Goal: Task Accomplishment & Management: Manage account settings

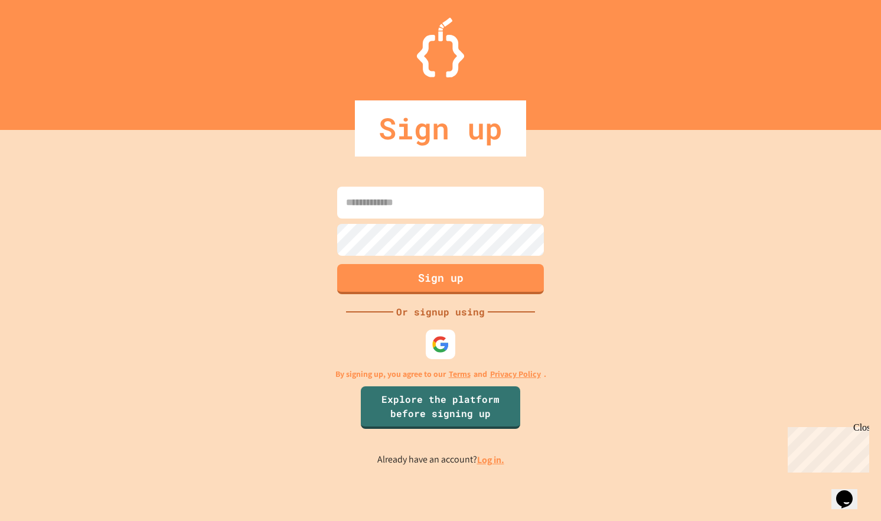
click at [445, 347] on img at bounding box center [441, 344] width 18 height 18
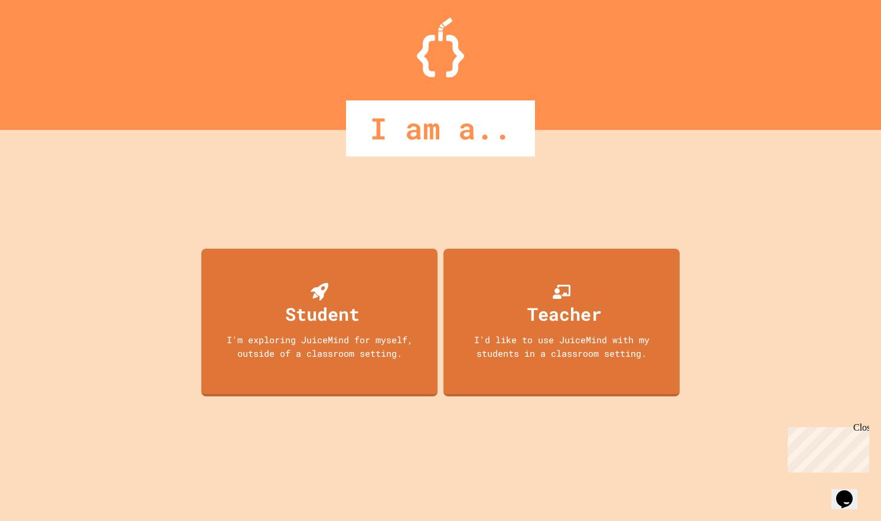
click at [345, 329] on div "Student I'm exploring JuiceMind for myself, outside of a classroom setting." at bounding box center [319, 323] width 236 height 148
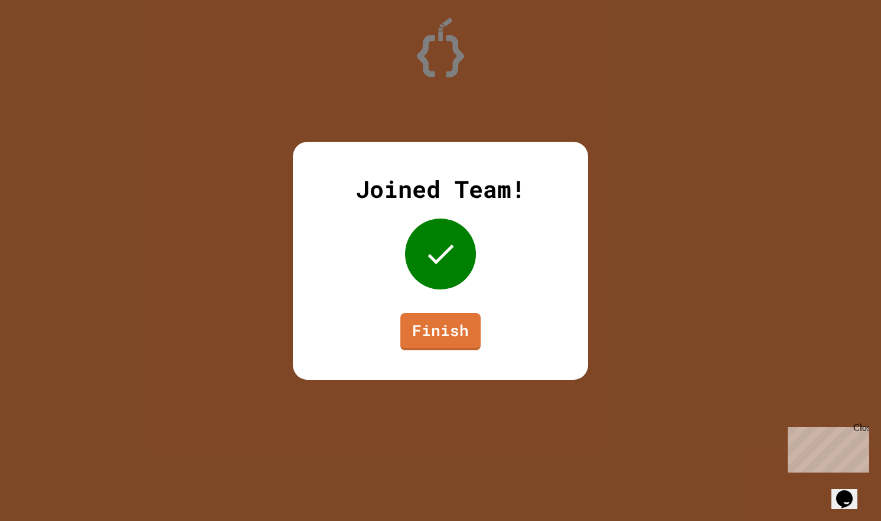
click at [446, 331] on link "Finish" at bounding box center [440, 331] width 80 height 37
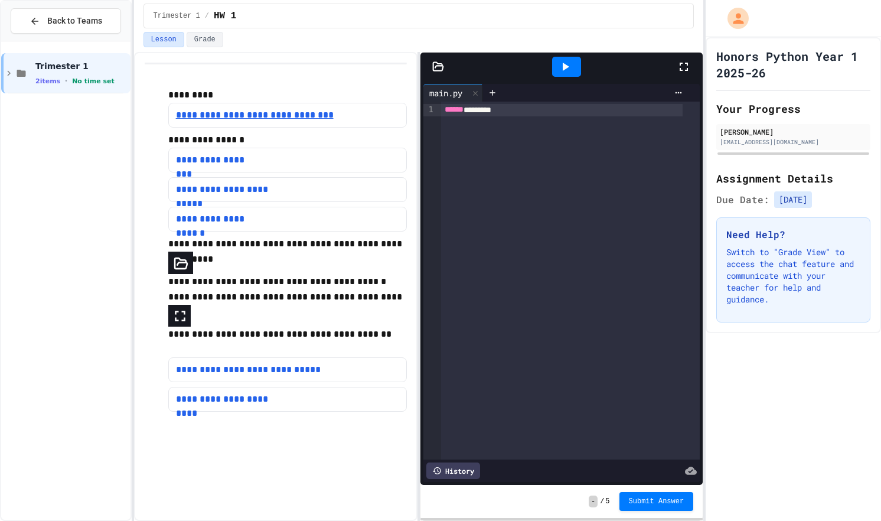
click at [203, 117] on link "**********" at bounding box center [256, 115] width 161 height 14
